Goal: Task Accomplishment & Management: Complete application form

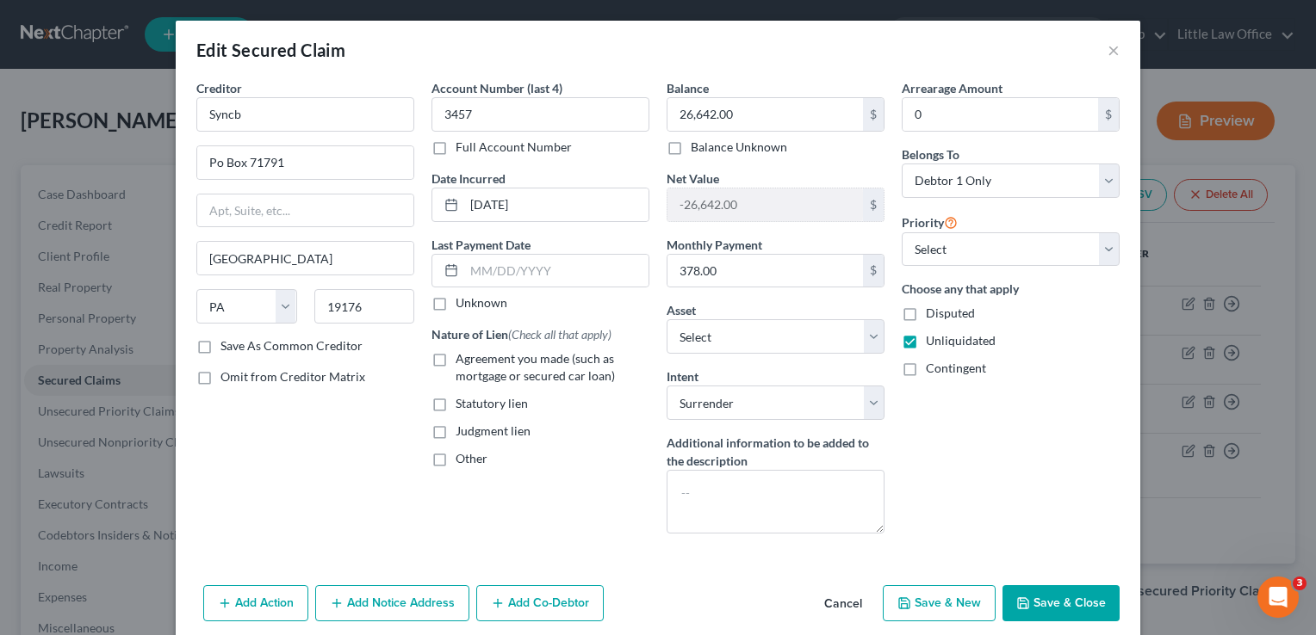
click at [1040, 604] on button "Save & Close" at bounding box center [1060, 604] width 117 height 36
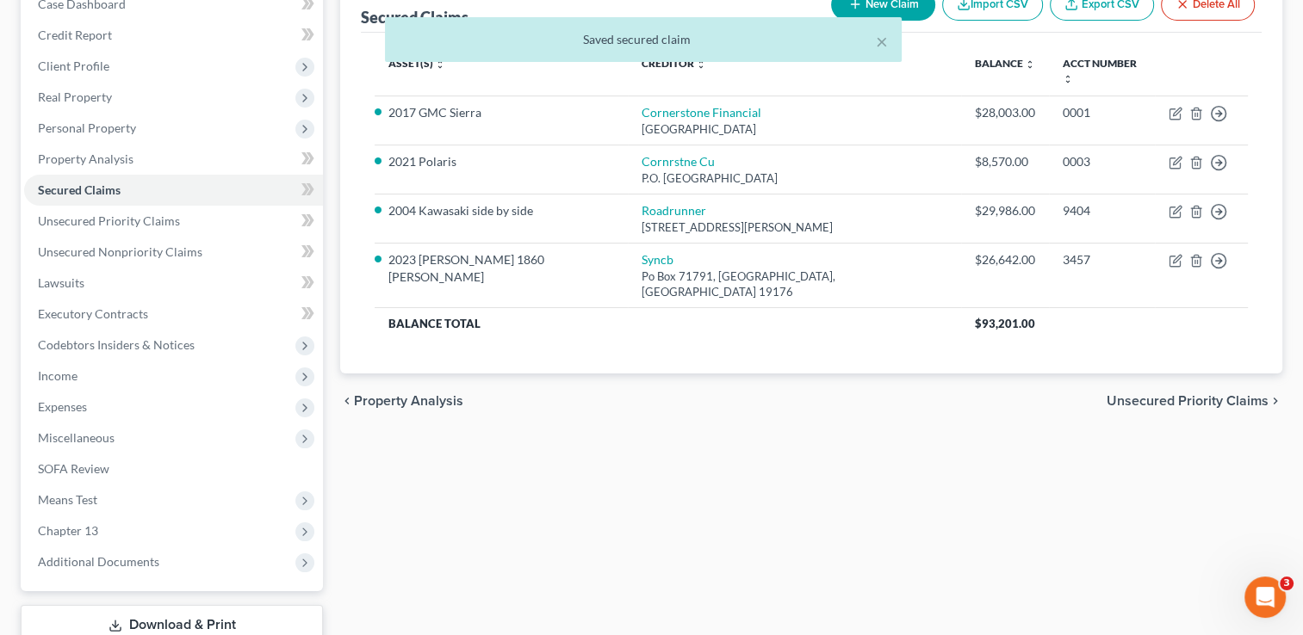
scroll to position [204, 0]
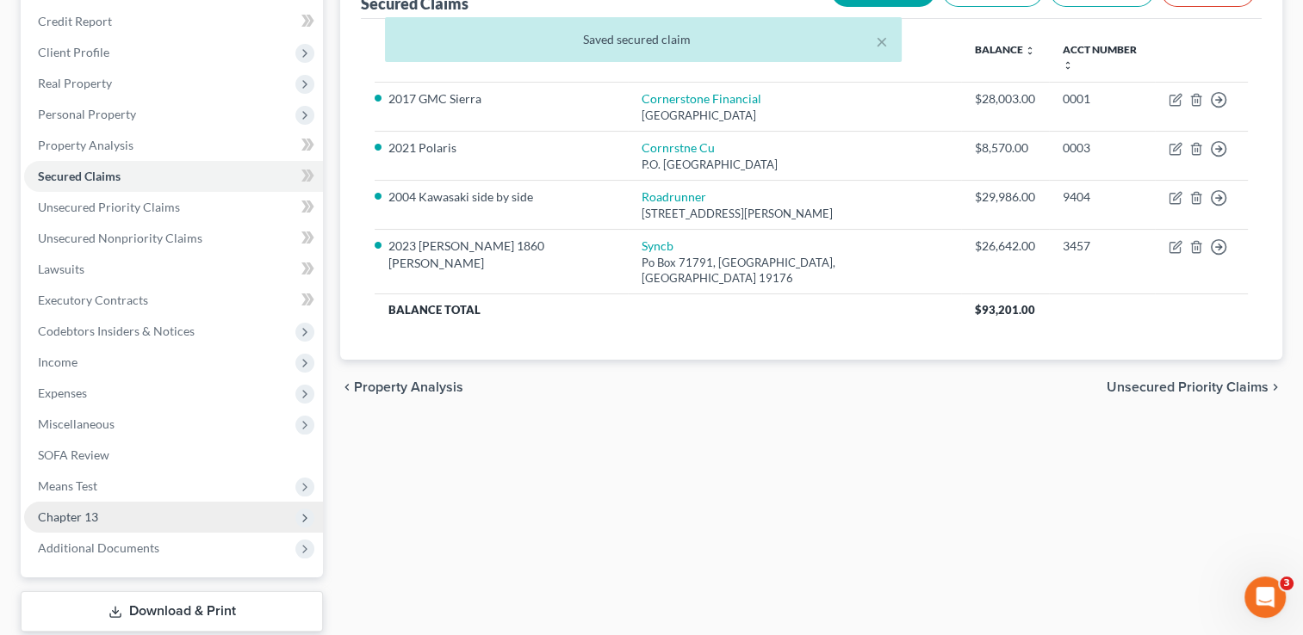
click at [164, 514] on span "Chapter 13" at bounding box center [173, 517] width 299 height 31
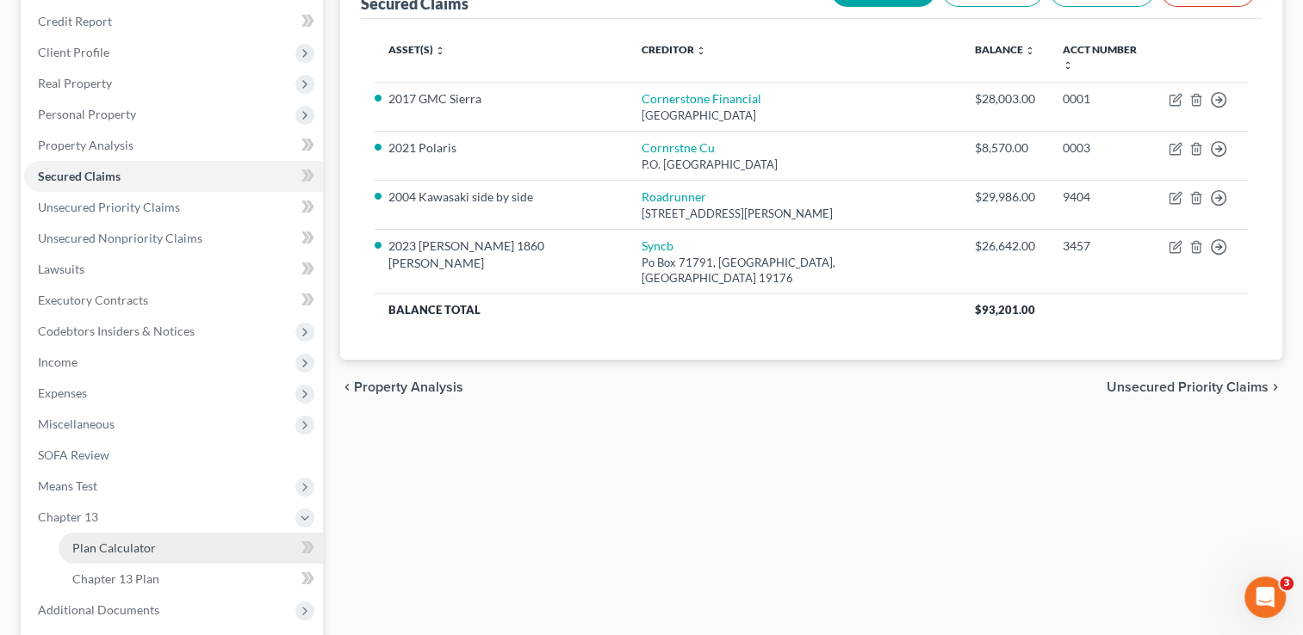
click at [150, 546] on span "Plan Calculator" at bounding box center [114, 548] width 84 height 15
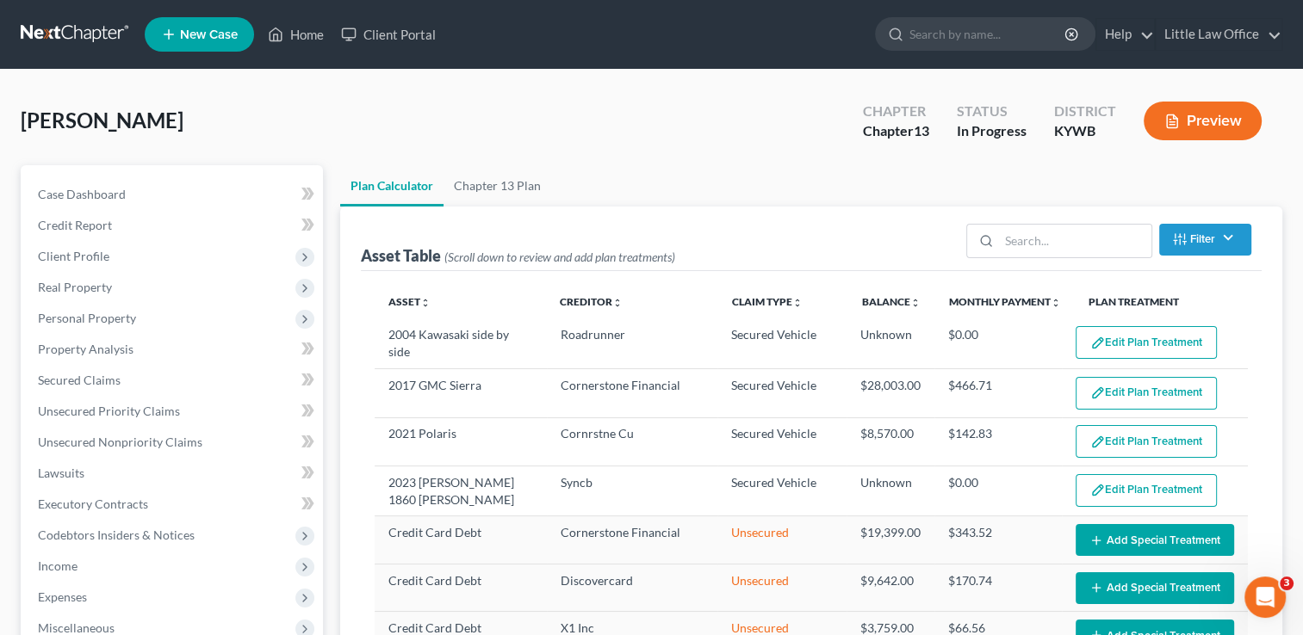
click at [1132, 484] on button "Edit Plan Treatment" at bounding box center [1145, 490] width 141 height 33
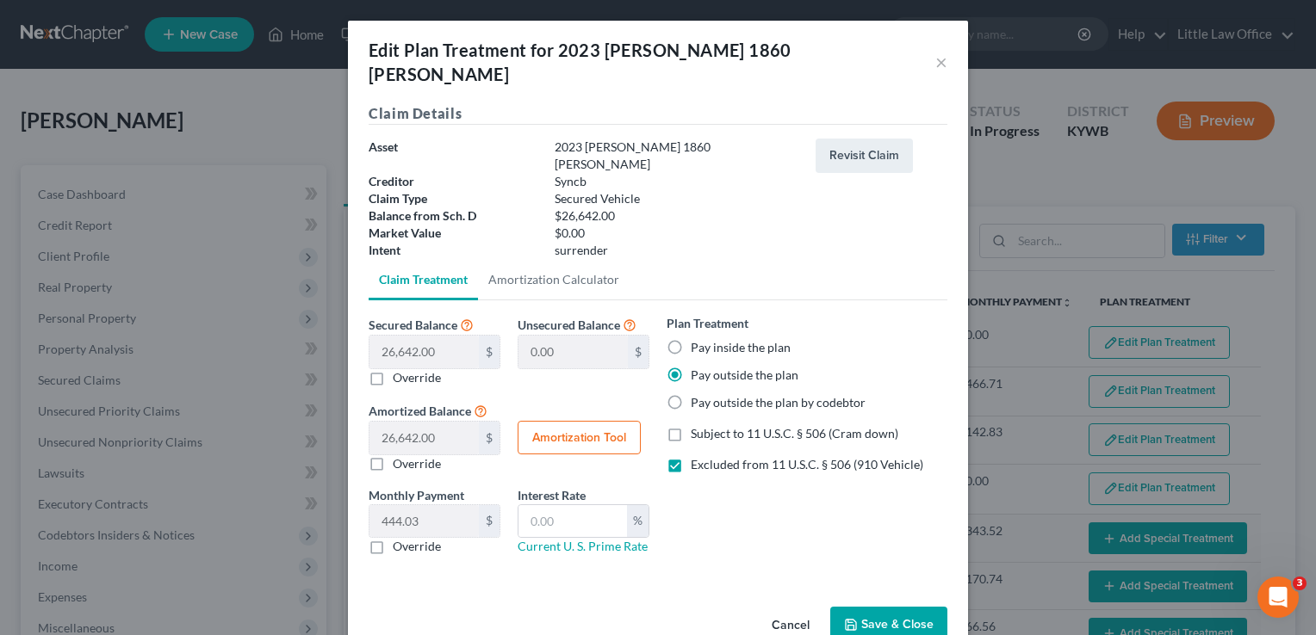
click at [765, 457] on span "Excluded from 11 U.S.C. § 506 (910 Vehicle)" at bounding box center [807, 464] width 232 height 15
click at [709, 456] on input "Excluded from 11 U.S.C. § 506 (910 Vehicle)" at bounding box center [702, 461] width 11 height 11
click at [745, 315] on div "Plan Treatment Pay inside the plan Pay outside the plan Pay outside the plan by…" at bounding box center [806, 362] width 281 height 97
click at [691, 339] on label "Pay inside the plan" at bounding box center [741, 347] width 100 height 17
click at [697, 339] on input "Pay inside the plan" at bounding box center [702, 344] width 11 height 11
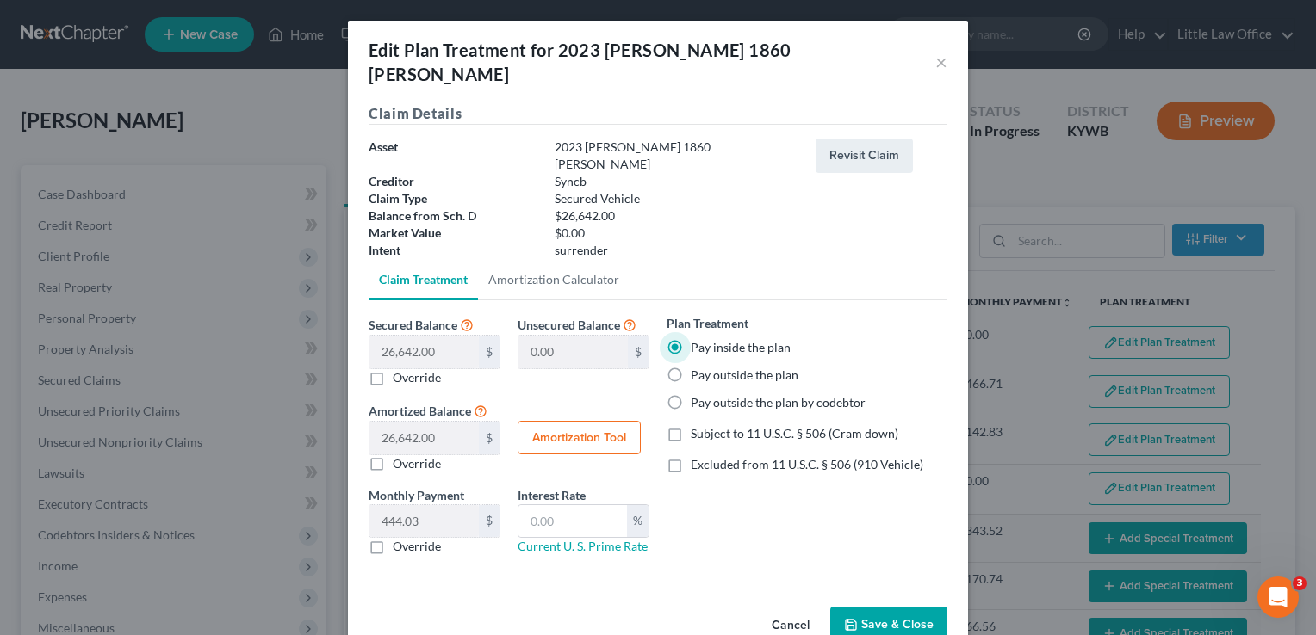
click at [866, 607] on button "Save & Close" at bounding box center [888, 625] width 117 height 36
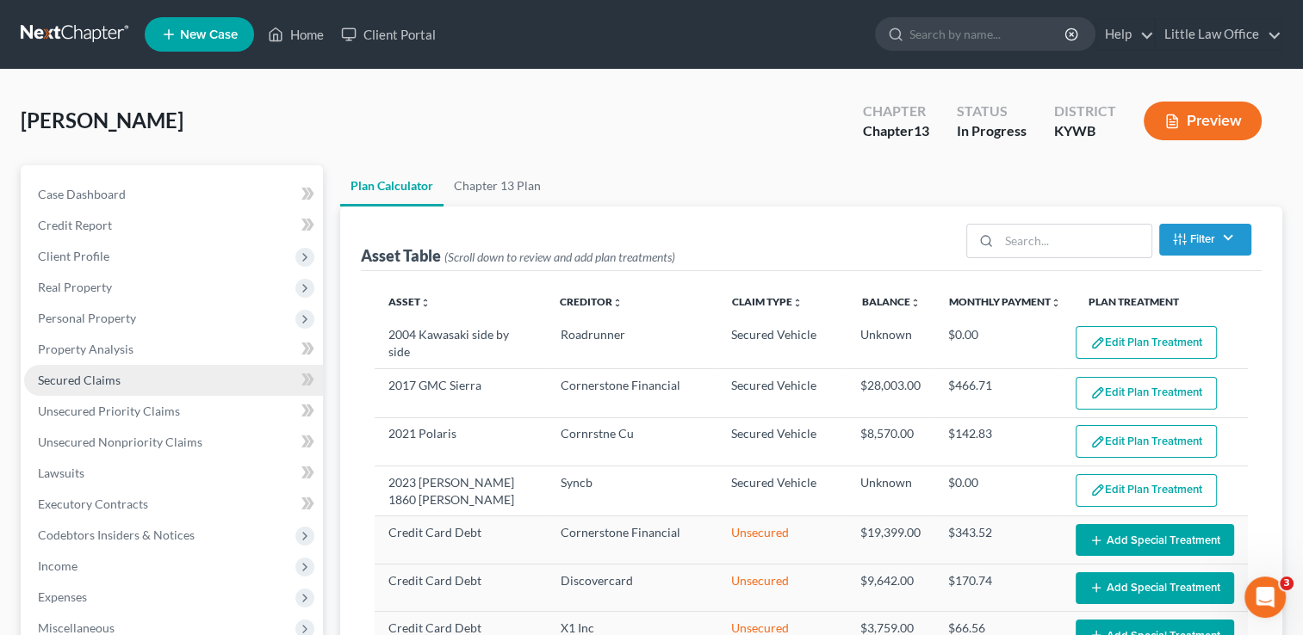
click at [112, 375] on span "Secured Claims" at bounding box center [79, 380] width 83 height 15
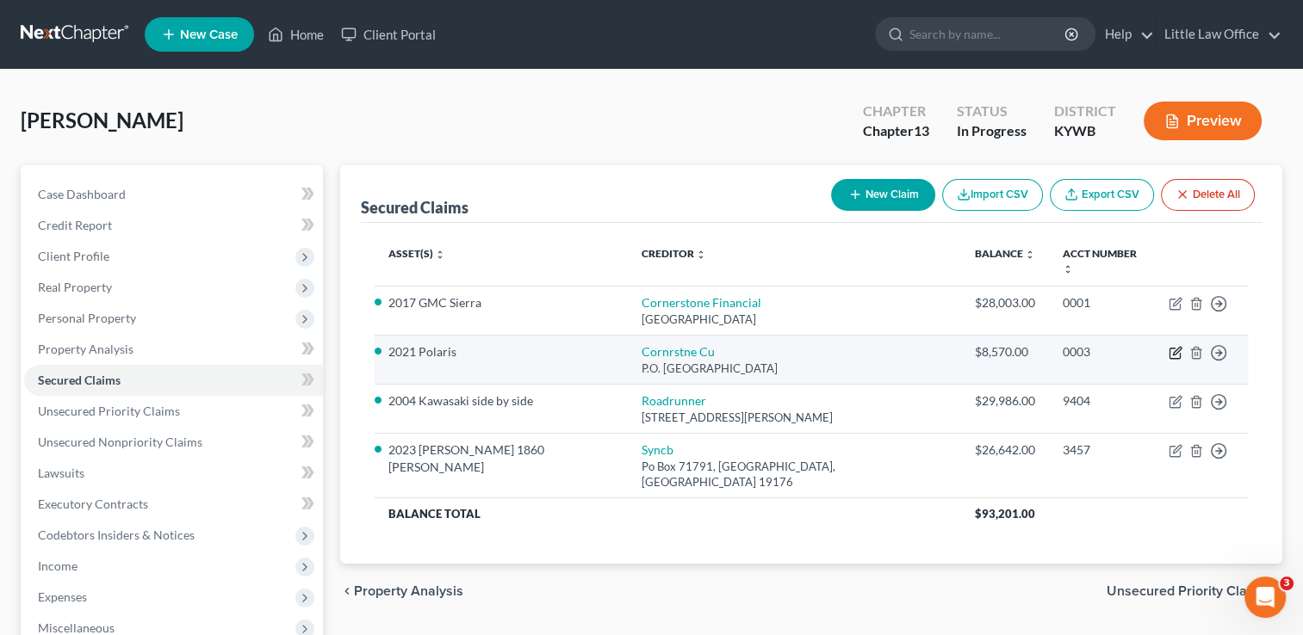
click at [1178, 346] on icon "button" at bounding box center [1175, 353] width 14 height 14
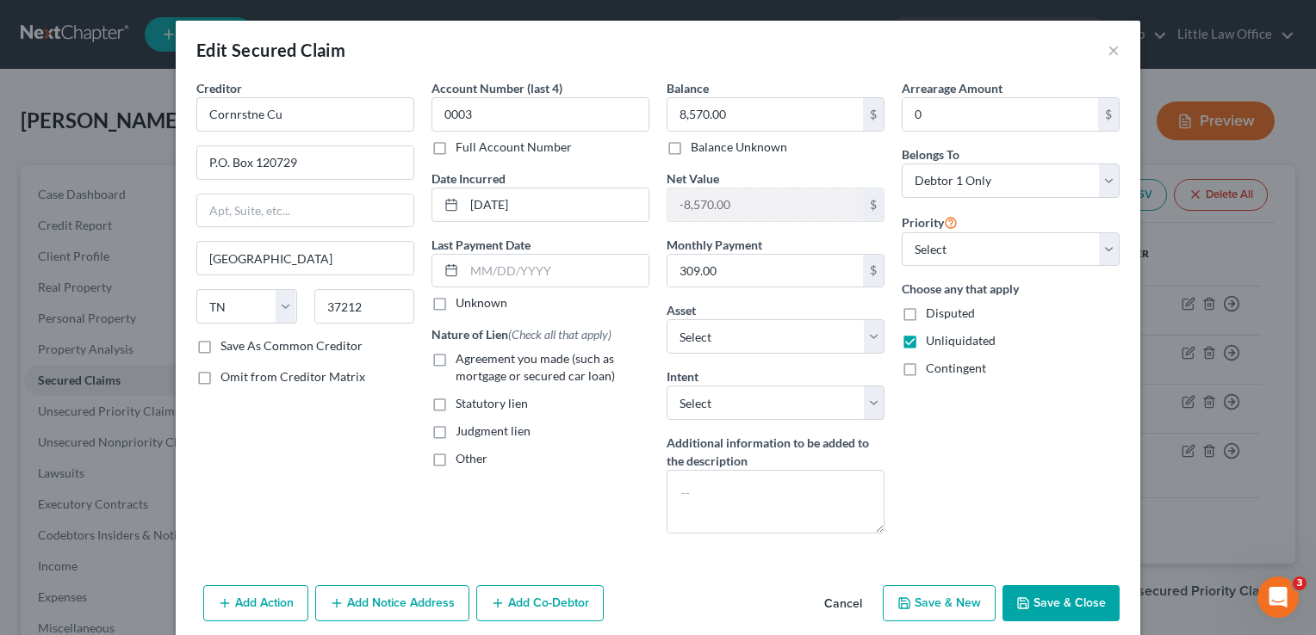
click at [1054, 604] on button "Save & Close" at bounding box center [1060, 604] width 117 height 36
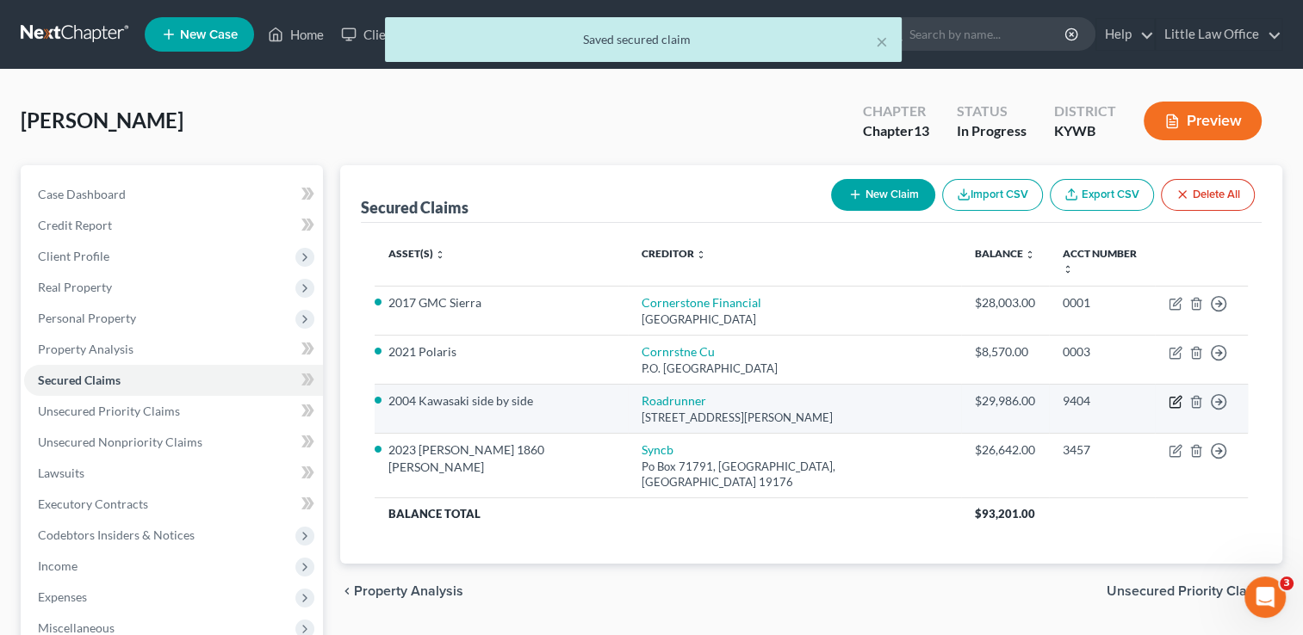
click at [1176, 395] on icon "button" at bounding box center [1175, 402] width 14 height 14
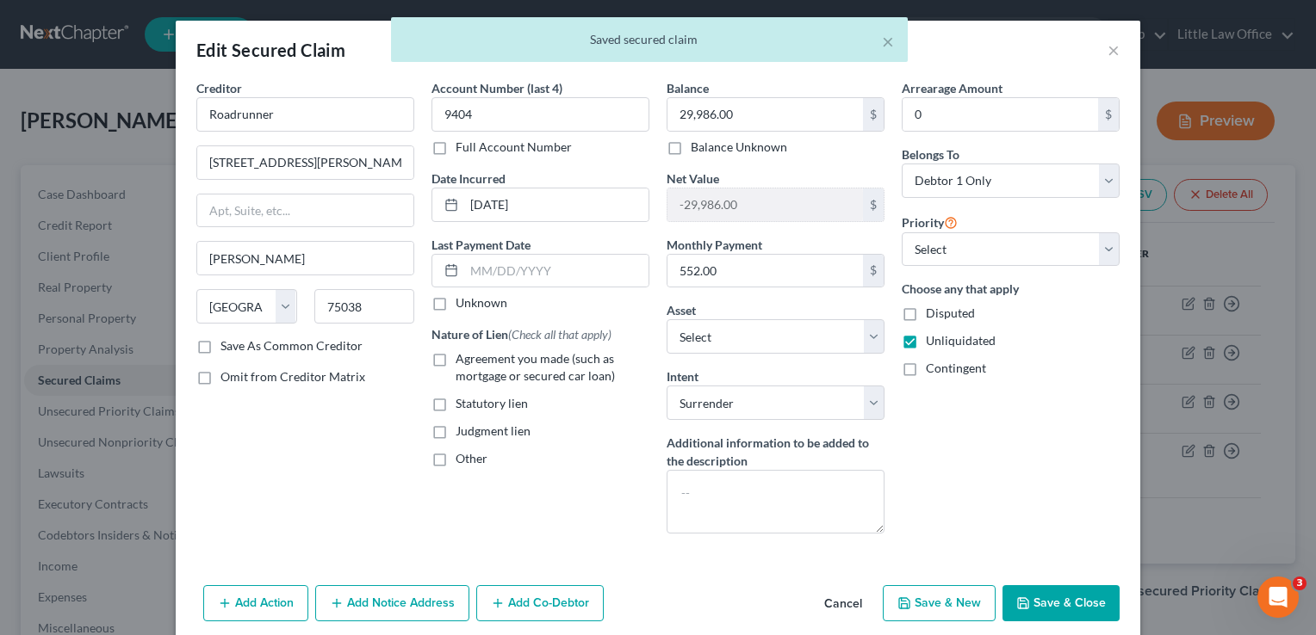
click at [1099, 600] on button "Save & Close" at bounding box center [1060, 604] width 117 height 36
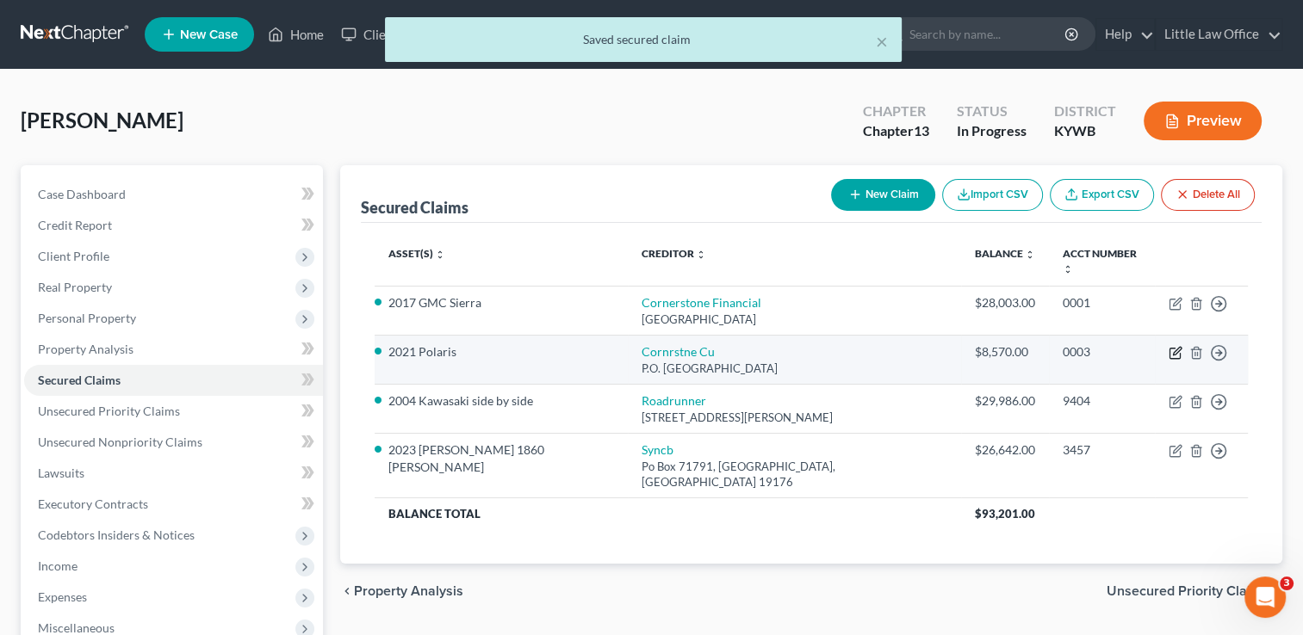
click at [1169, 349] on icon "button" at bounding box center [1174, 354] width 10 height 10
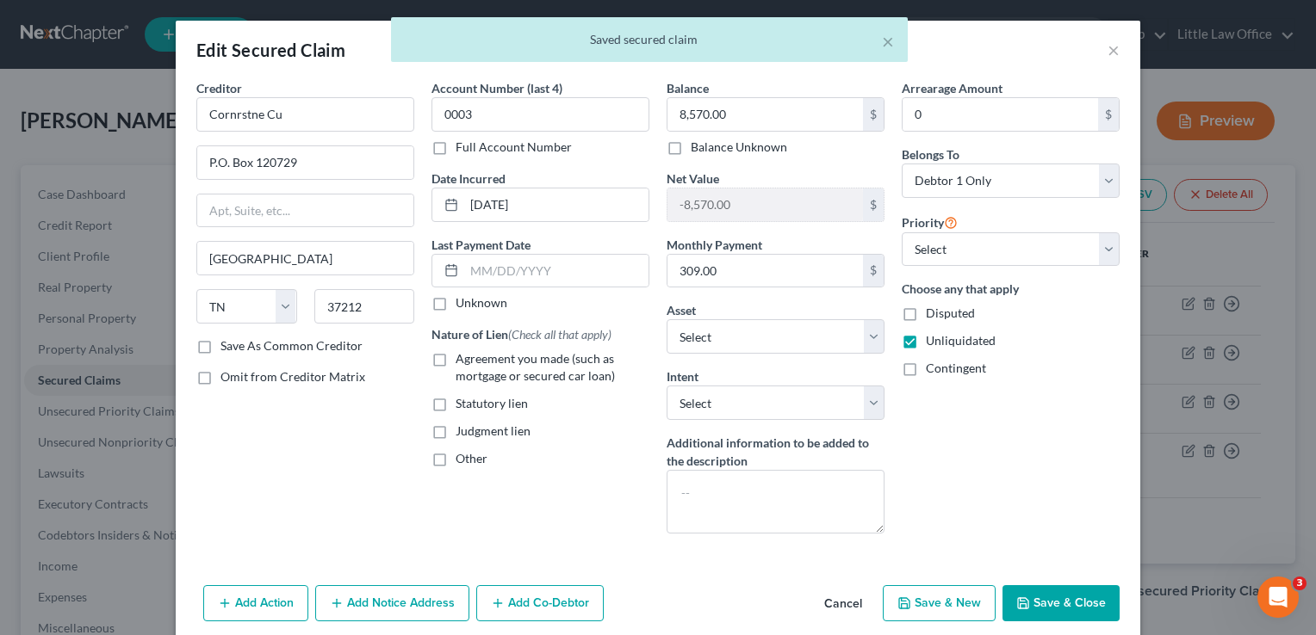
click at [1050, 607] on button "Save & Close" at bounding box center [1060, 604] width 117 height 36
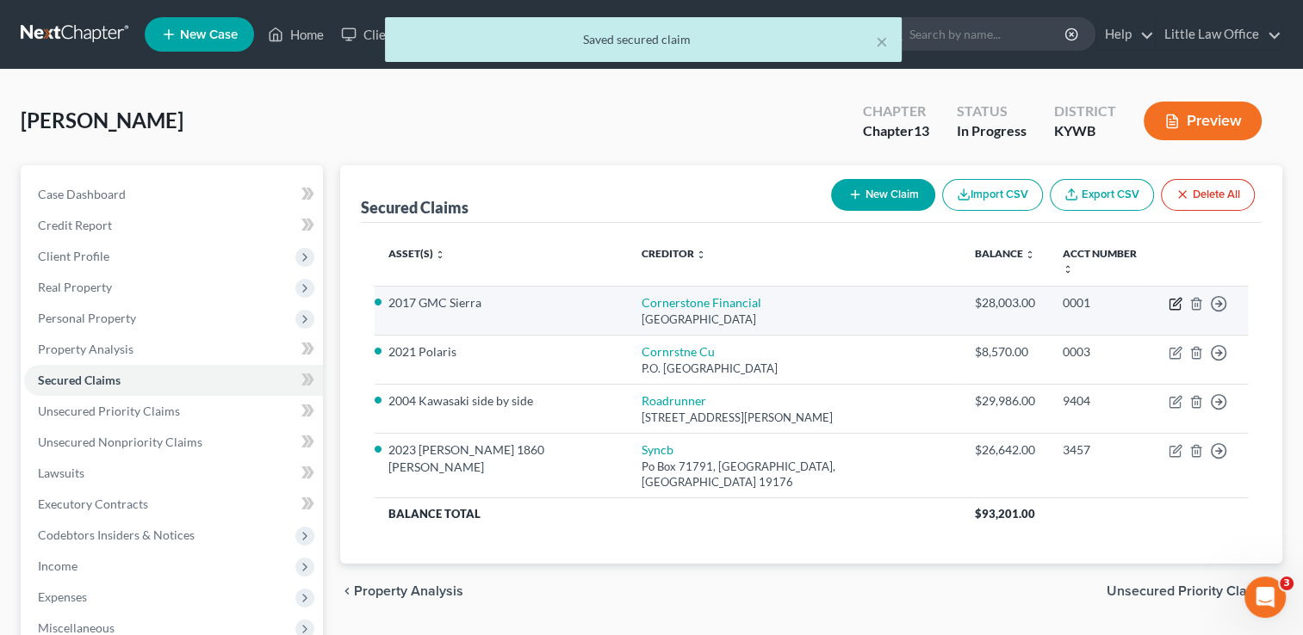
click at [1174, 297] on icon "button" at bounding box center [1175, 304] width 14 height 14
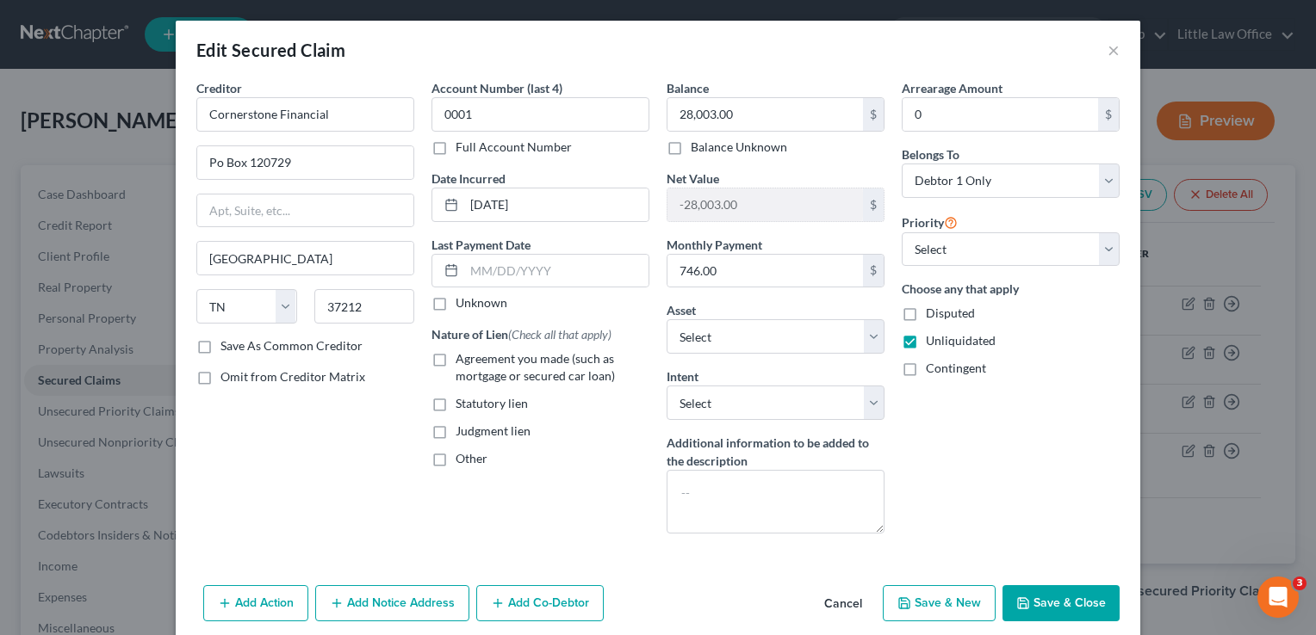
click at [1044, 598] on button "Save & Close" at bounding box center [1060, 604] width 117 height 36
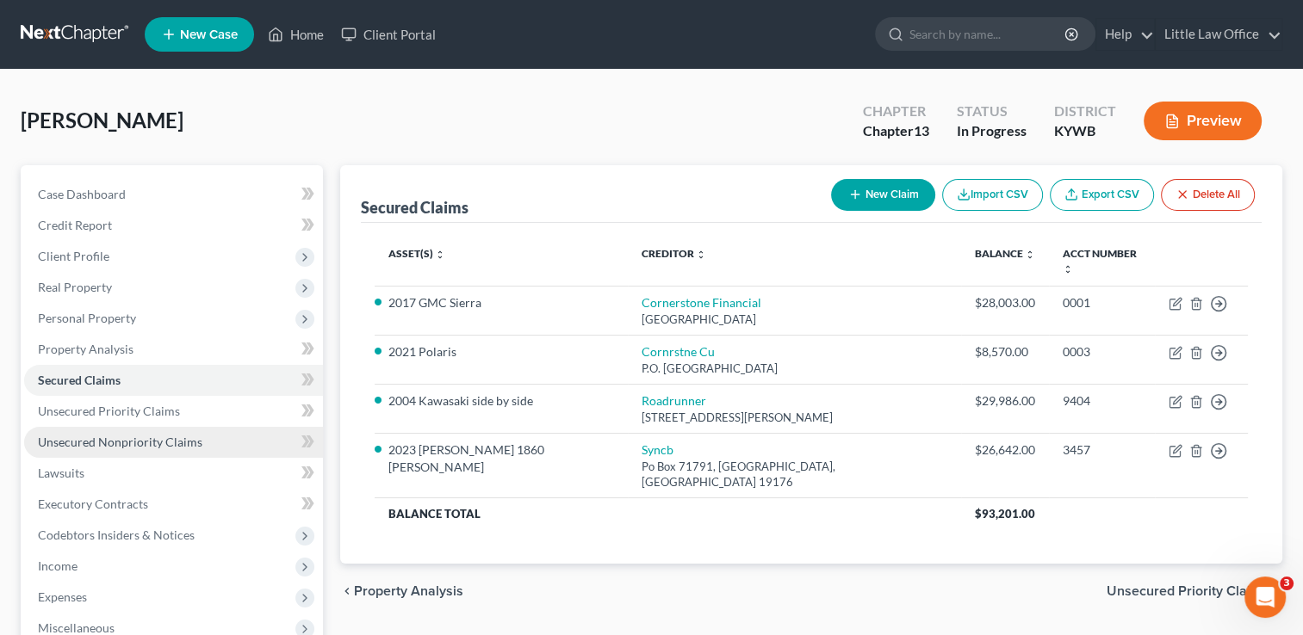
click at [115, 439] on span "Unsecured Nonpriority Claims" at bounding box center [120, 442] width 164 height 15
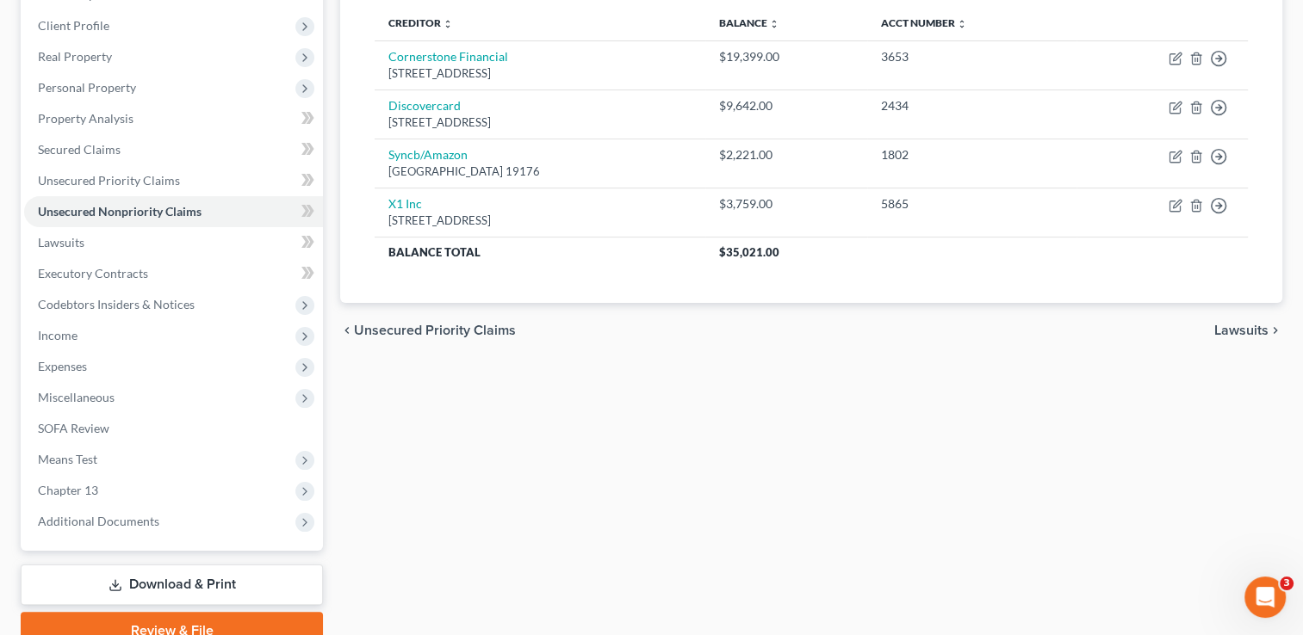
scroll to position [238, 0]
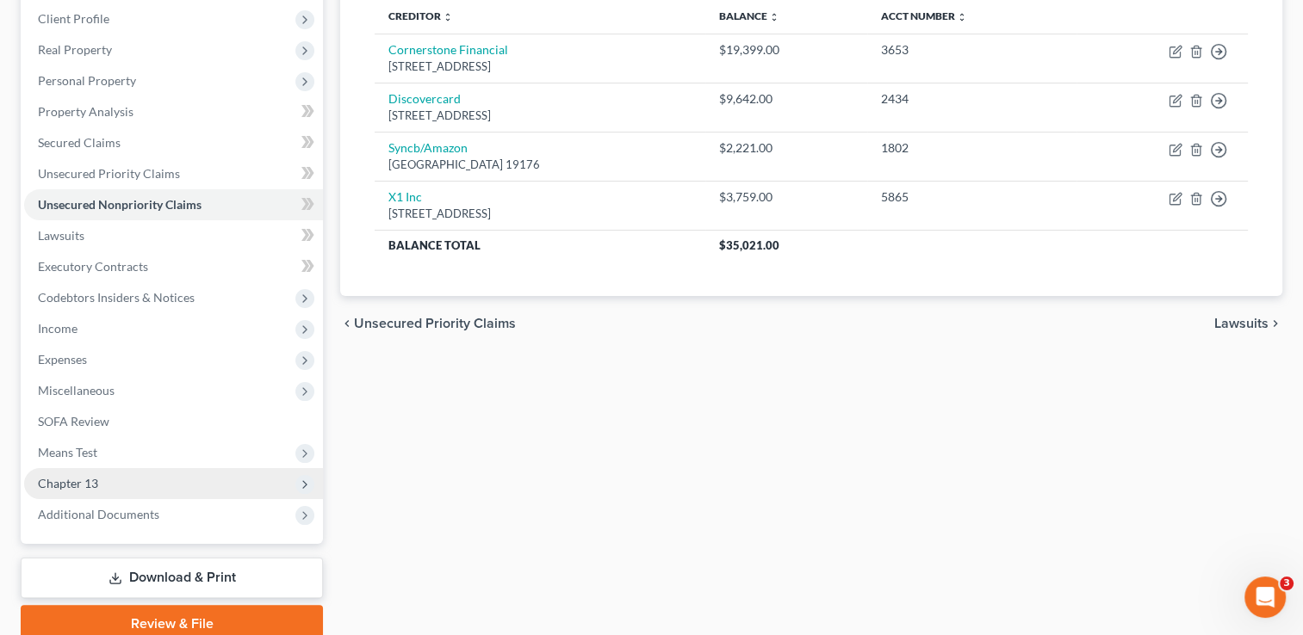
click at [121, 485] on span "Chapter 13" at bounding box center [173, 483] width 299 height 31
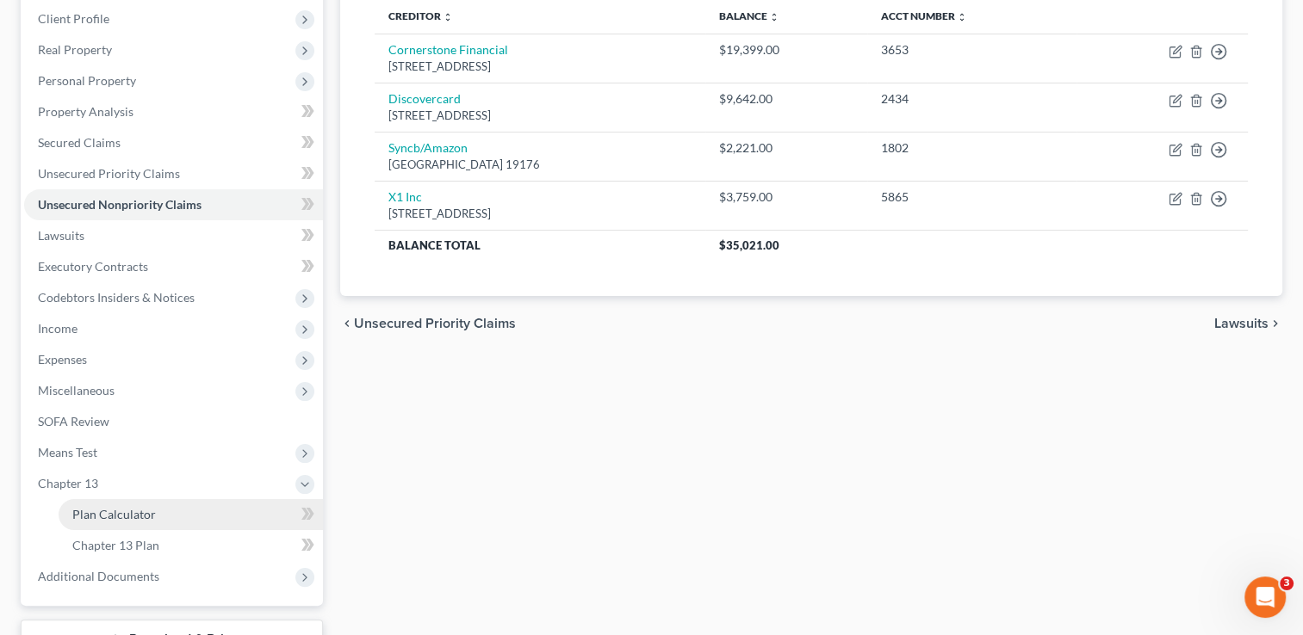
click at [138, 526] on link "Plan Calculator" at bounding box center [191, 514] width 264 height 31
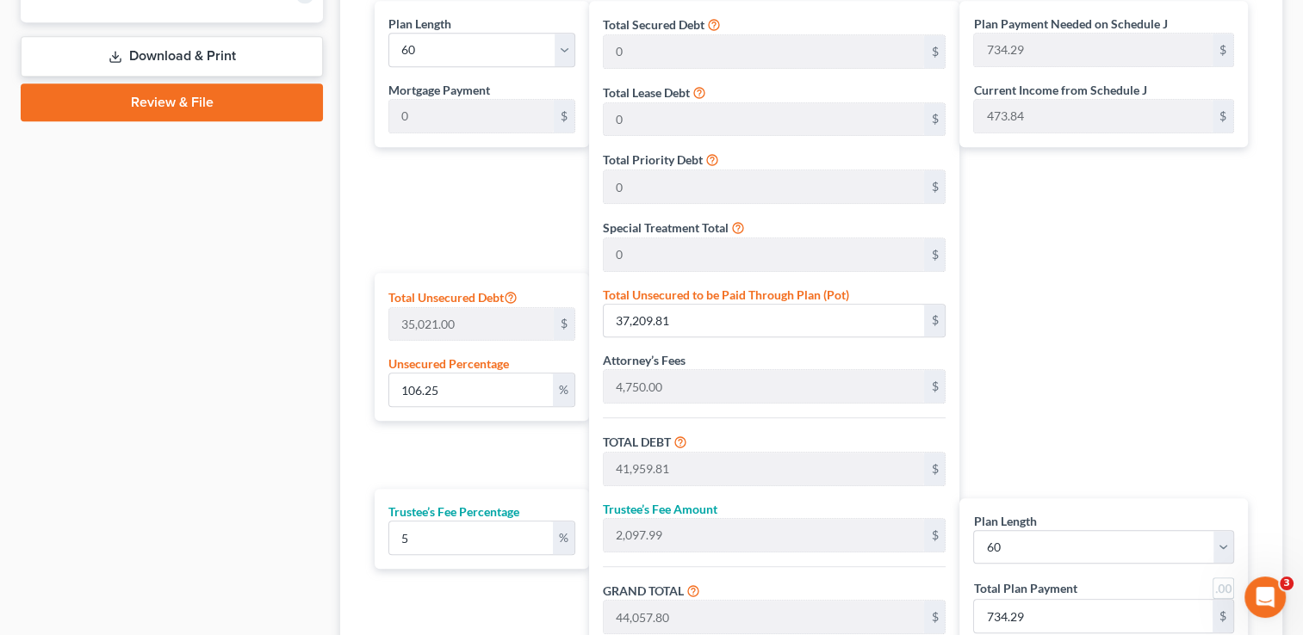
scroll to position [845, 0]
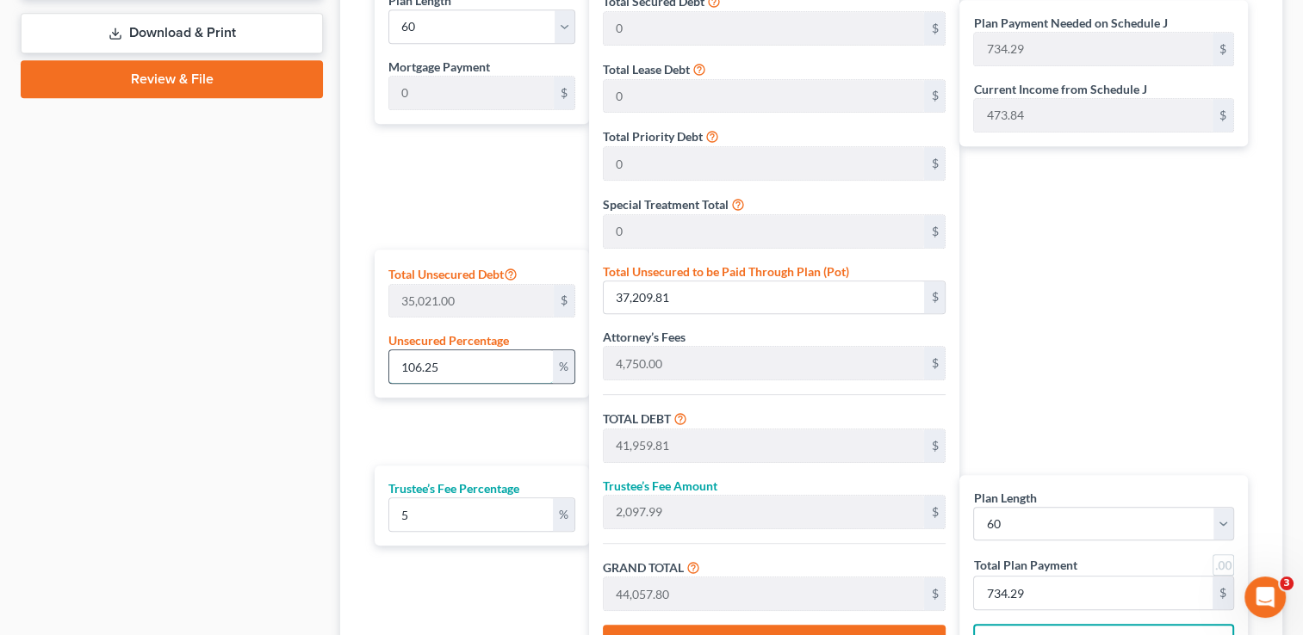
click at [496, 367] on input "106.25" at bounding box center [470, 366] width 163 height 33
click at [1096, 598] on input "573.41" at bounding box center [1093, 593] width 239 height 33
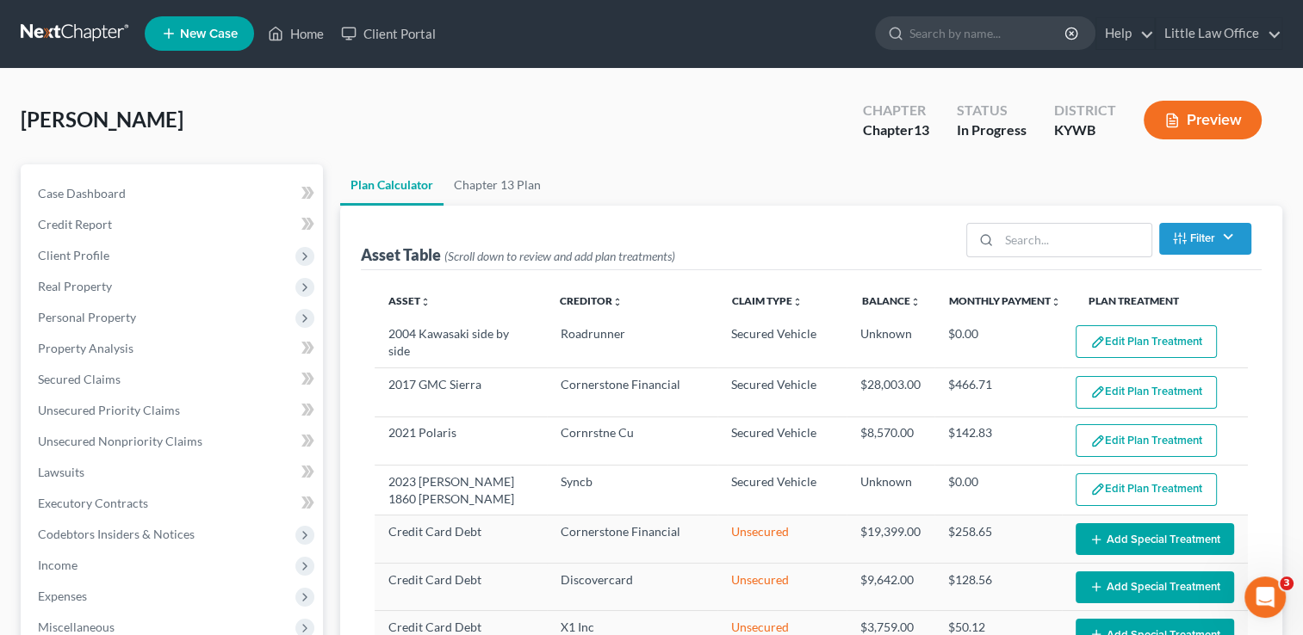
scroll to position [0, 0]
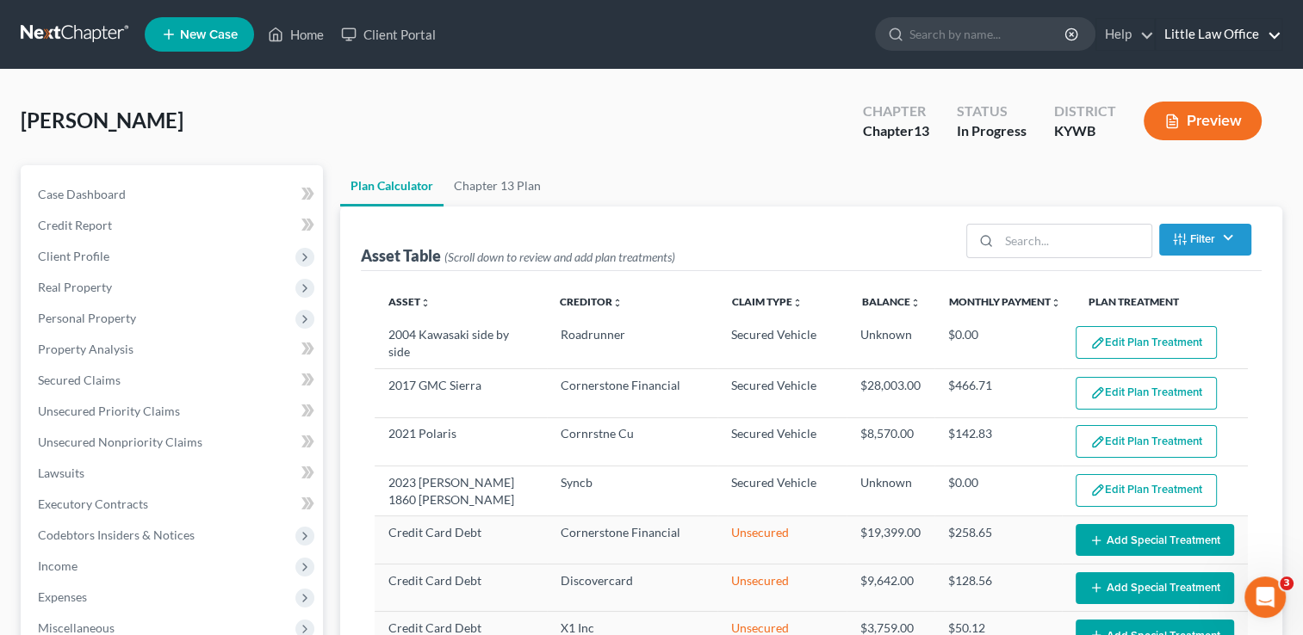
click at [1273, 36] on link "Little Law Office" at bounding box center [1219, 34] width 126 height 31
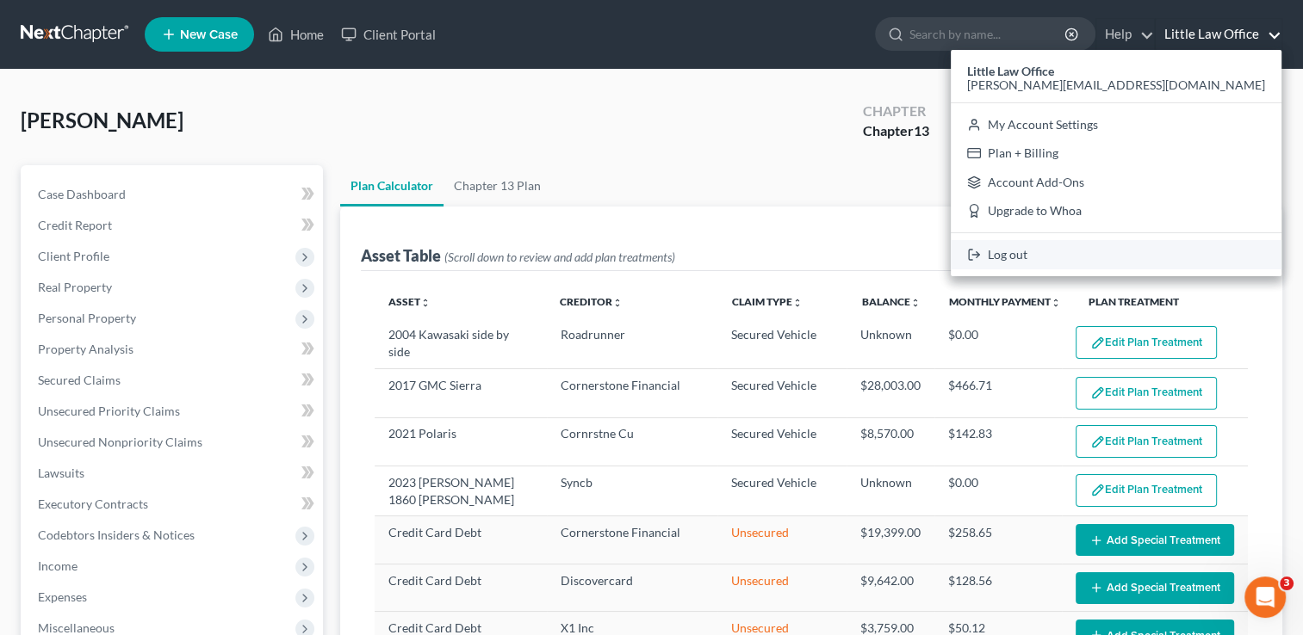
click at [1164, 257] on link "Log out" at bounding box center [1116, 254] width 331 height 29
